Goal: Information Seeking & Learning: Learn about a topic

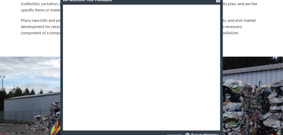
scroll to position [345, 0]
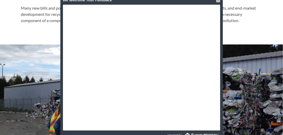
click at [220, 0] on div at bounding box center [218, 0] width 4 height 4
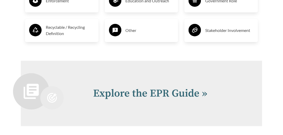
scroll to position [999, 0]
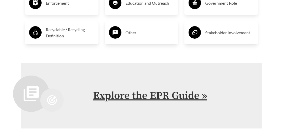
click at [202, 92] on link "Explore the EPR Guide »" at bounding box center [150, 95] width 114 height 13
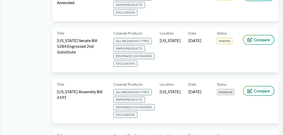
scroll to position [371, 0]
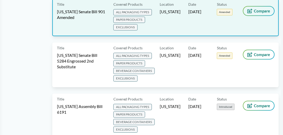
click at [254, 6] on button "Compare" at bounding box center [258, 10] width 31 height 9
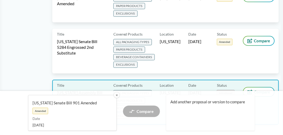
scroll to position [401, 0]
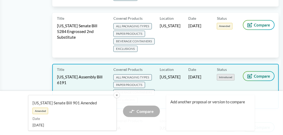
click at [258, 74] on span "Compare" at bounding box center [262, 76] width 16 height 4
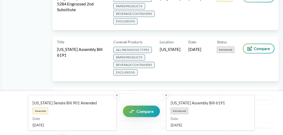
scroll to position [431, 0]
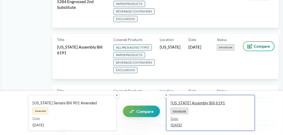
click at [211, 106] on link "[US_STATE] Assembly Bill 6191 Introduced Date [DATE]" at bounding box center [210, 113] width 89 height 36
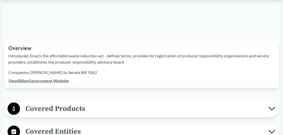
scroll to position [178, 0]
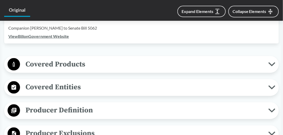
click at [217, 70] on button "Covered Products" at bounding box center [141, 64] width 271 height 13
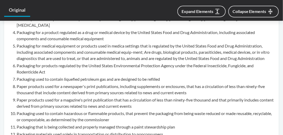
scroll to position [371, 0]
